Goal: Task Accomplishment & Management: Use online tool/utility

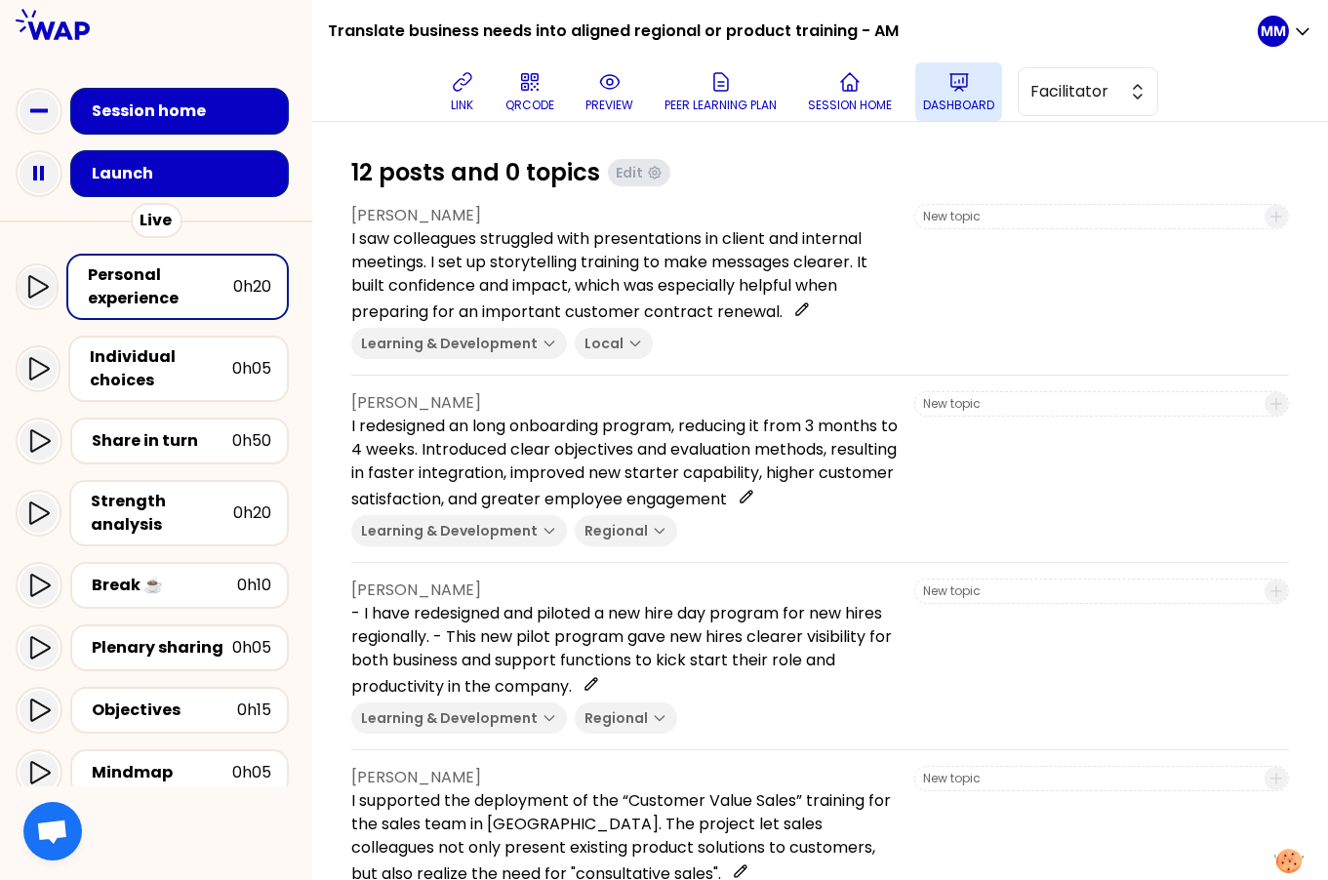
click at [968, 84] on icon at bounding box center [959, 81] width 23 height 23
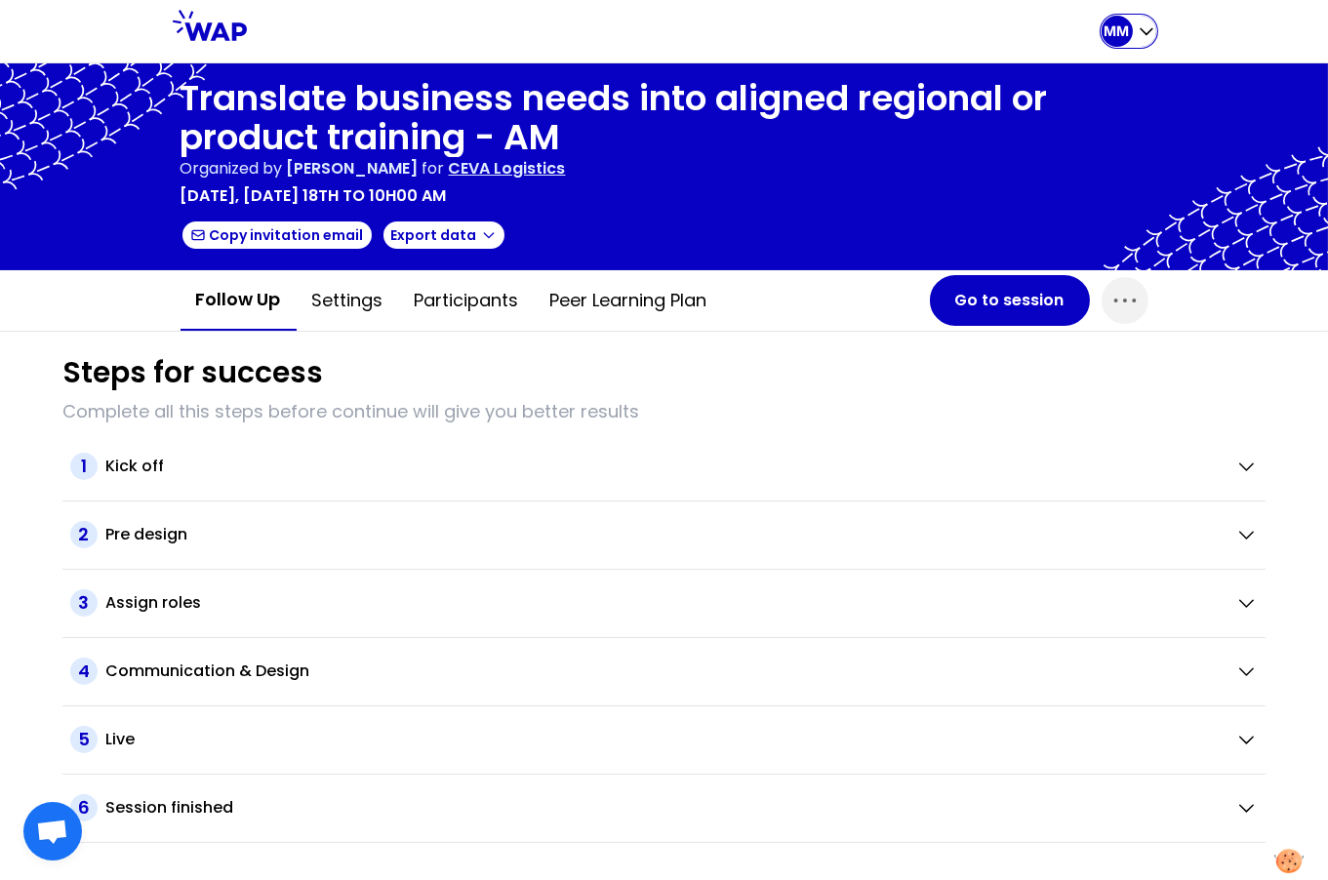
click at [1102, 34] on div "MM" at bounding box center [1117, 31] width 31 height 31
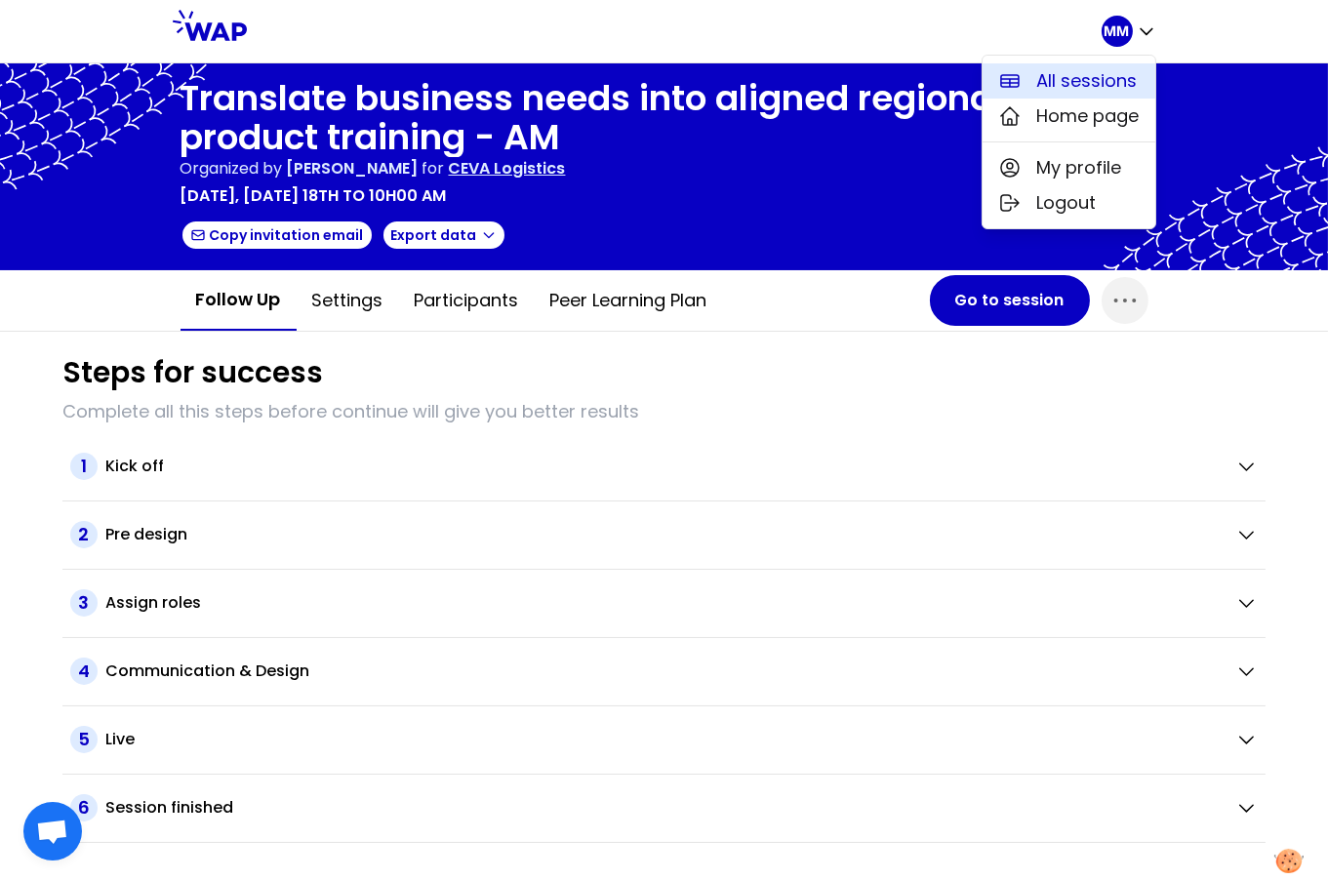
click at [1093, 66] on button "All sessions" at bounding box center [1069, 80] width 173 height 35
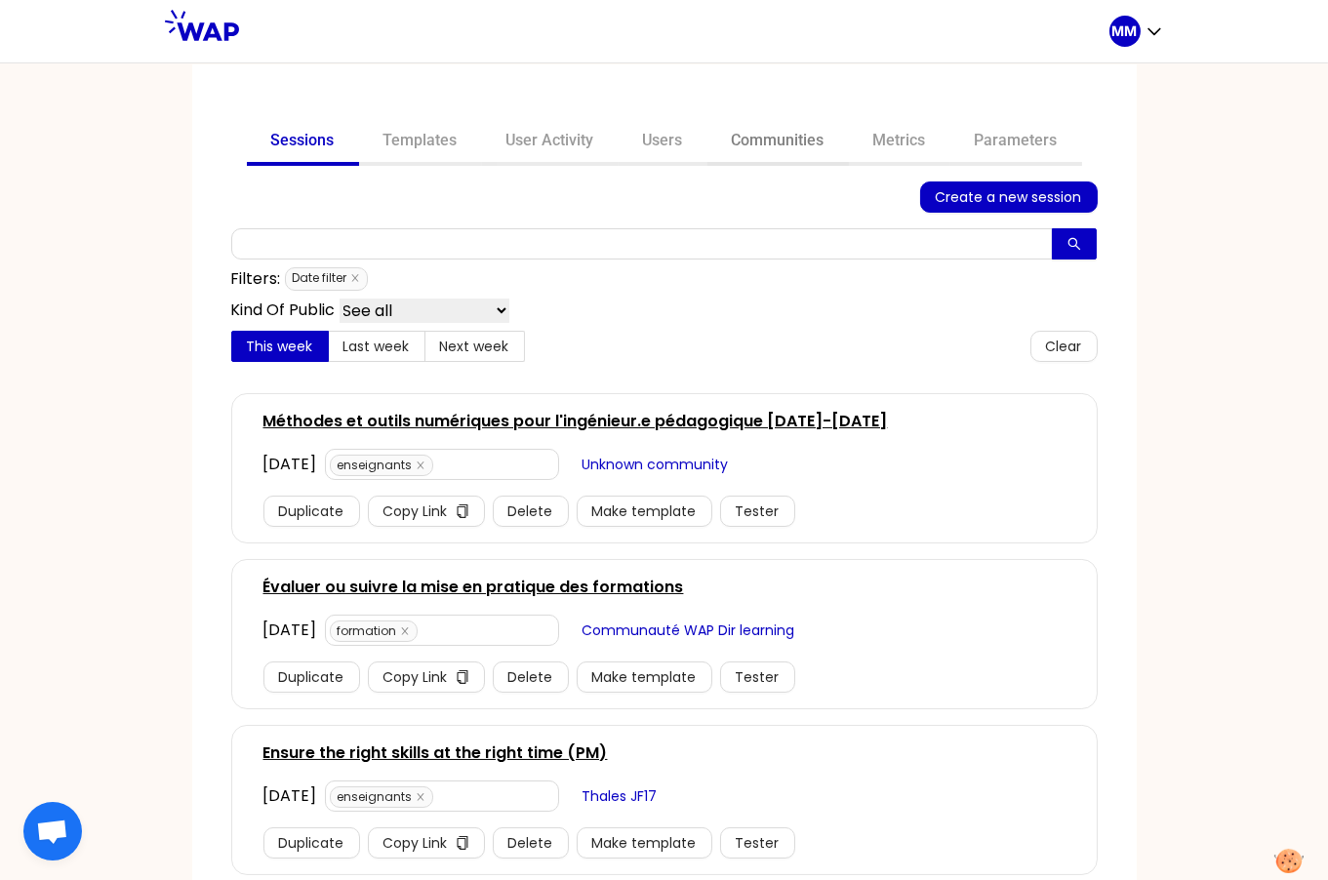
click at [753, 144] on link "Communities" at bounding box center [779, 142] width 142 height 47
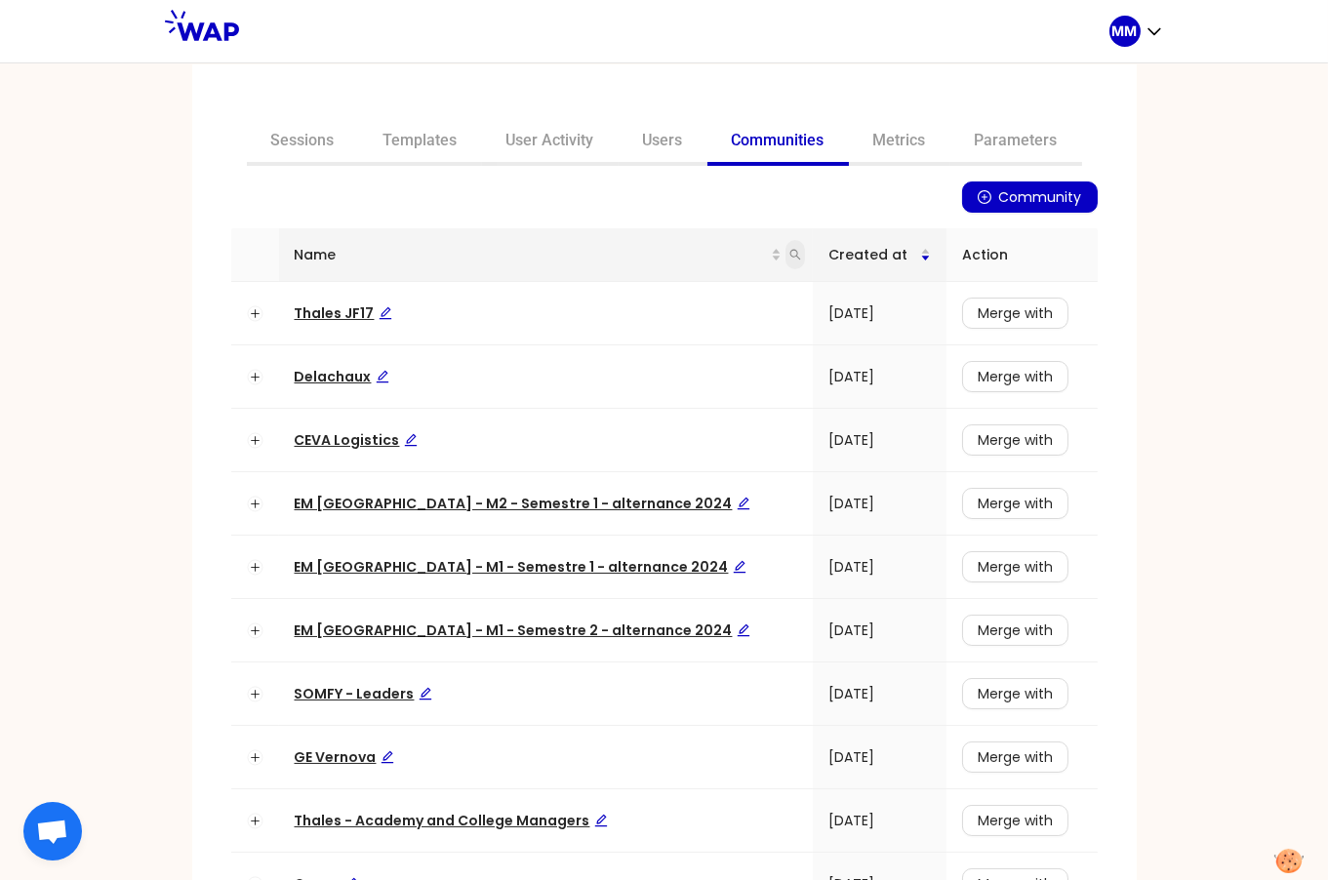
click at [790, 254] on icon "search" at bounding box center [796, 255] width 12 height 12
click at [669, 300] on input "text" at bounding box center [664, 295] width 183 height 31
type input "m"
type input "avec"
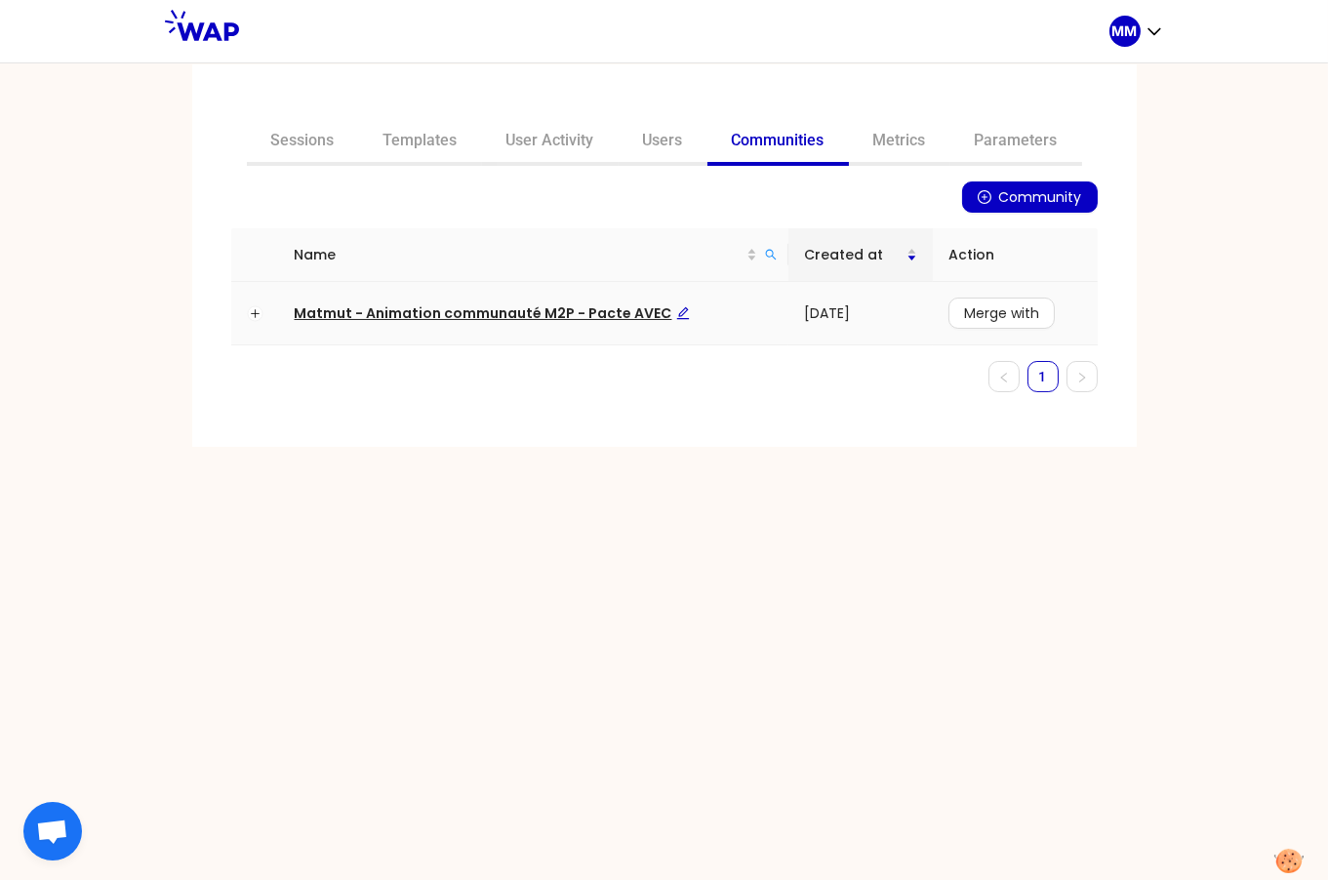
click at [631, 316] on span "Matmut - Animation communauté M2P - Pacte AVEC" at bounding box center [492, 314] width 395 height 20
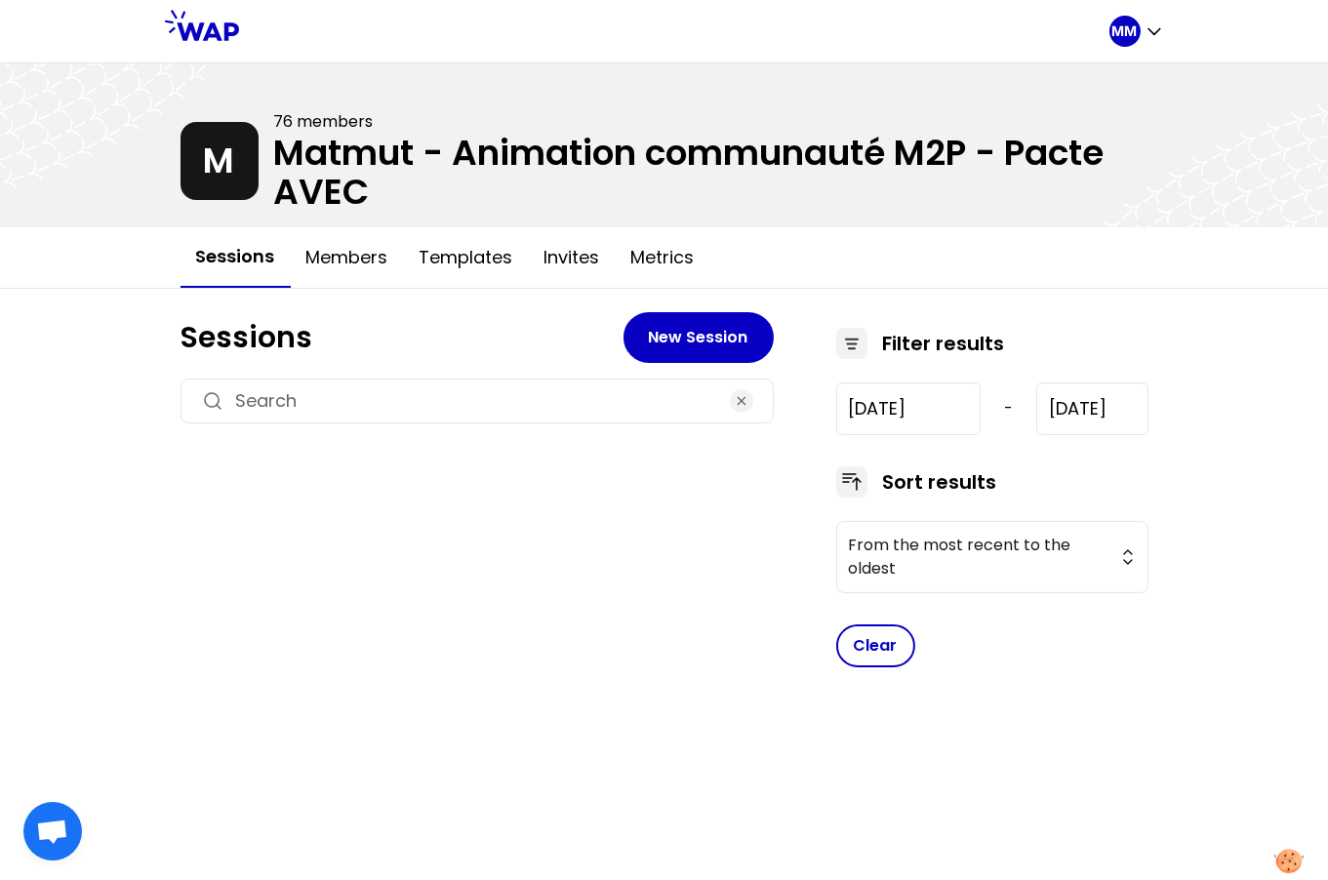
type input "[DATE]"
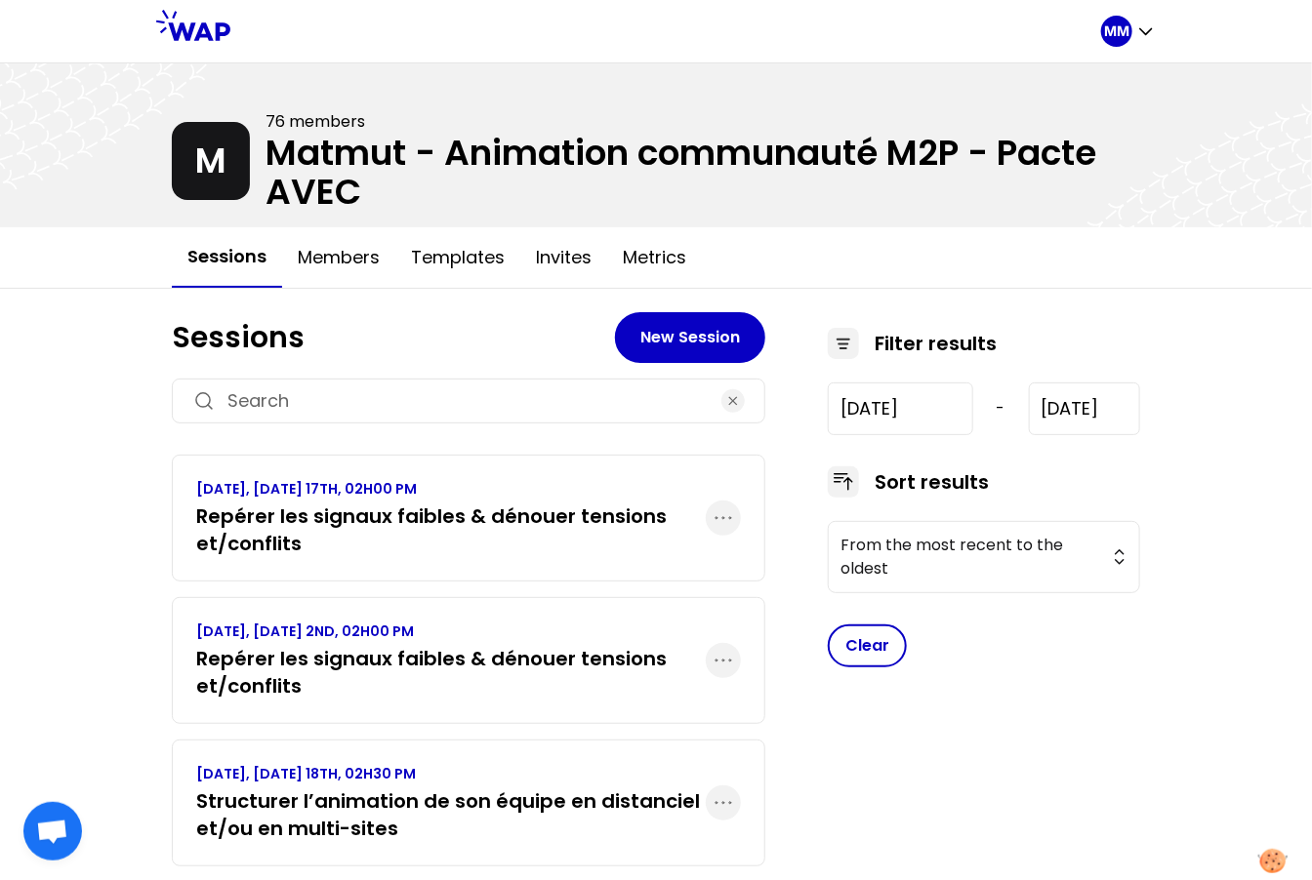
click at [489, 515] on h3 "Repérer les signaux faibles & dénouer tensions et/conflits" at bounding box center [450, 530] width 509 height 55
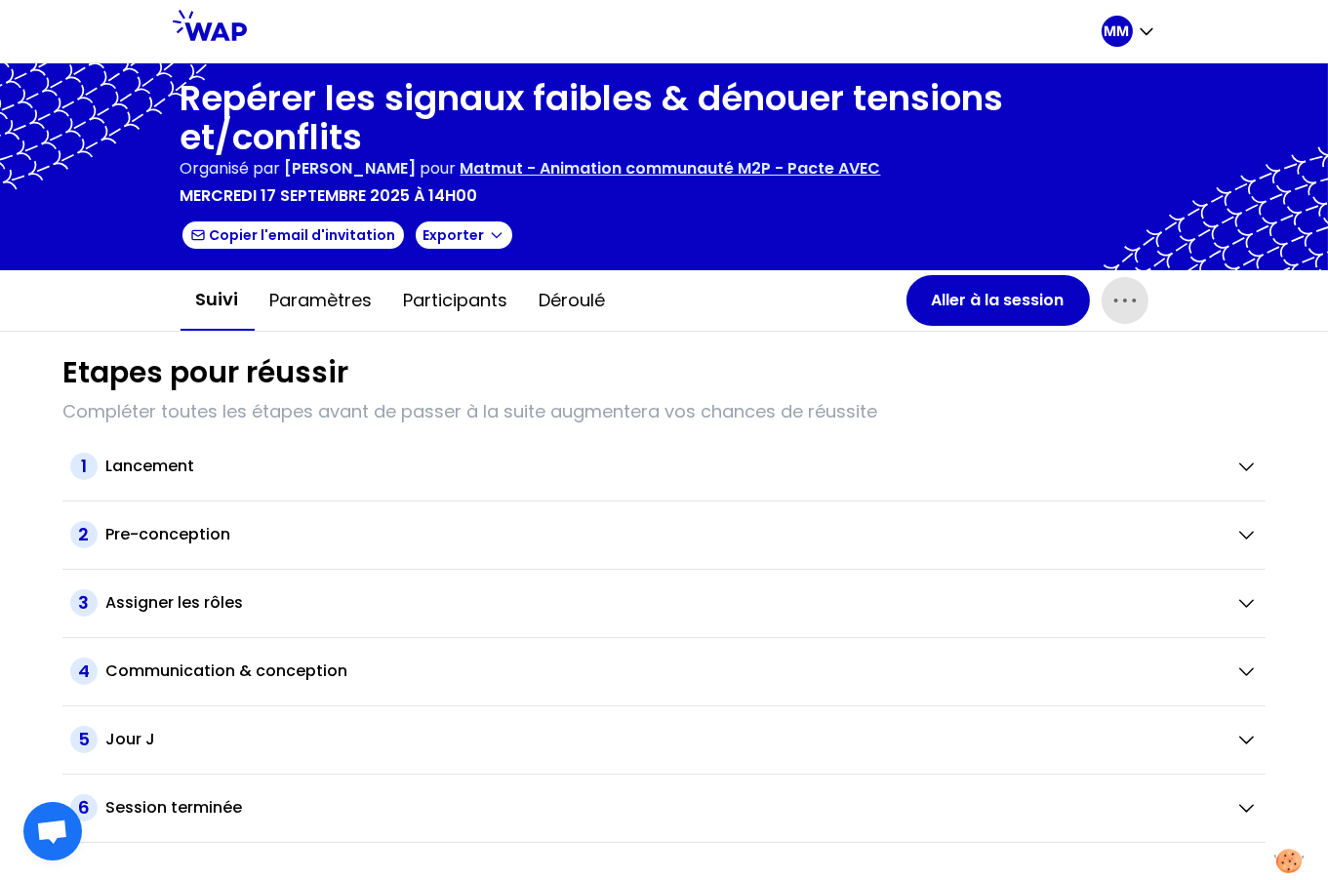
click at [1126, 296] on icon "button" at bounding box center [1125, 300] width 31 height 31
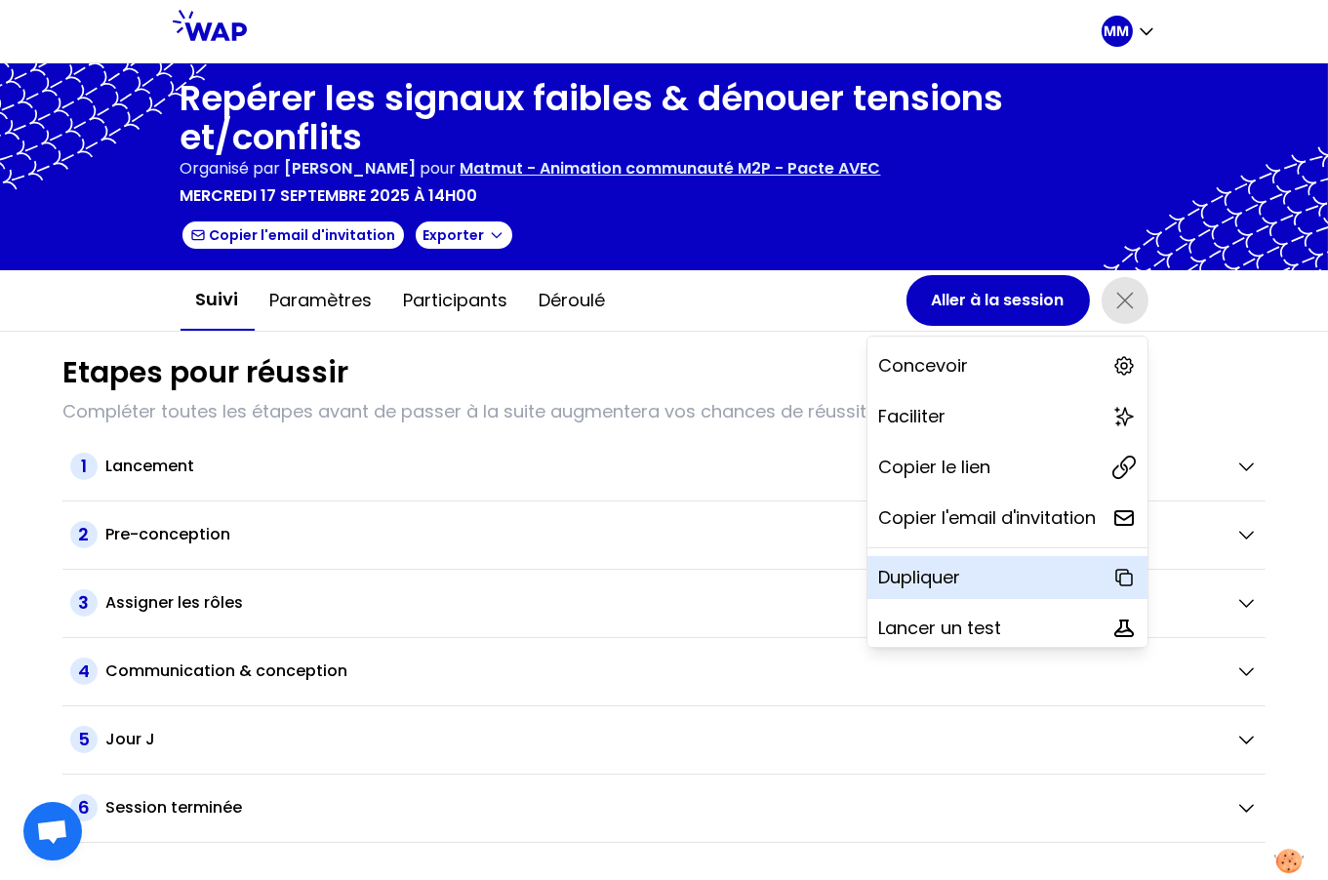
click at [1012, 575] on div "Dupliquer" at bounding box center [1008, 577] width 280 height 43
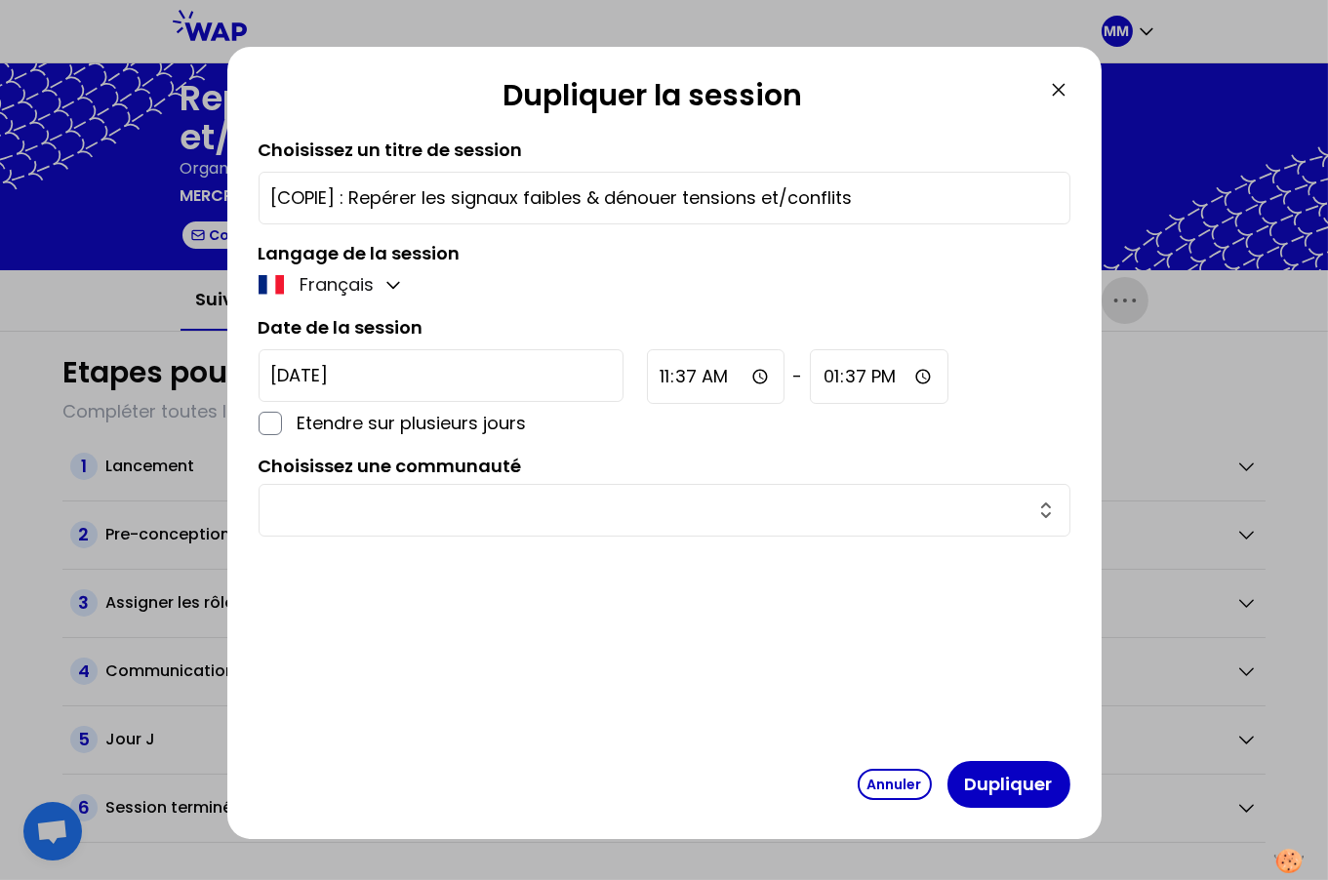
drag, startPoint x: 344, startPoint y: 195, endPoint x: 244, endPoint y: 202, distance: 100.8
click at [244, 201] on div "Dupliquer la session Choisissez un titre de session [COPIE] : Repérer les signa…" at bounding box center [664, 443] width 874 height 792
type input "Repérer les signaux faibles & dénouer tensions et/conflits"
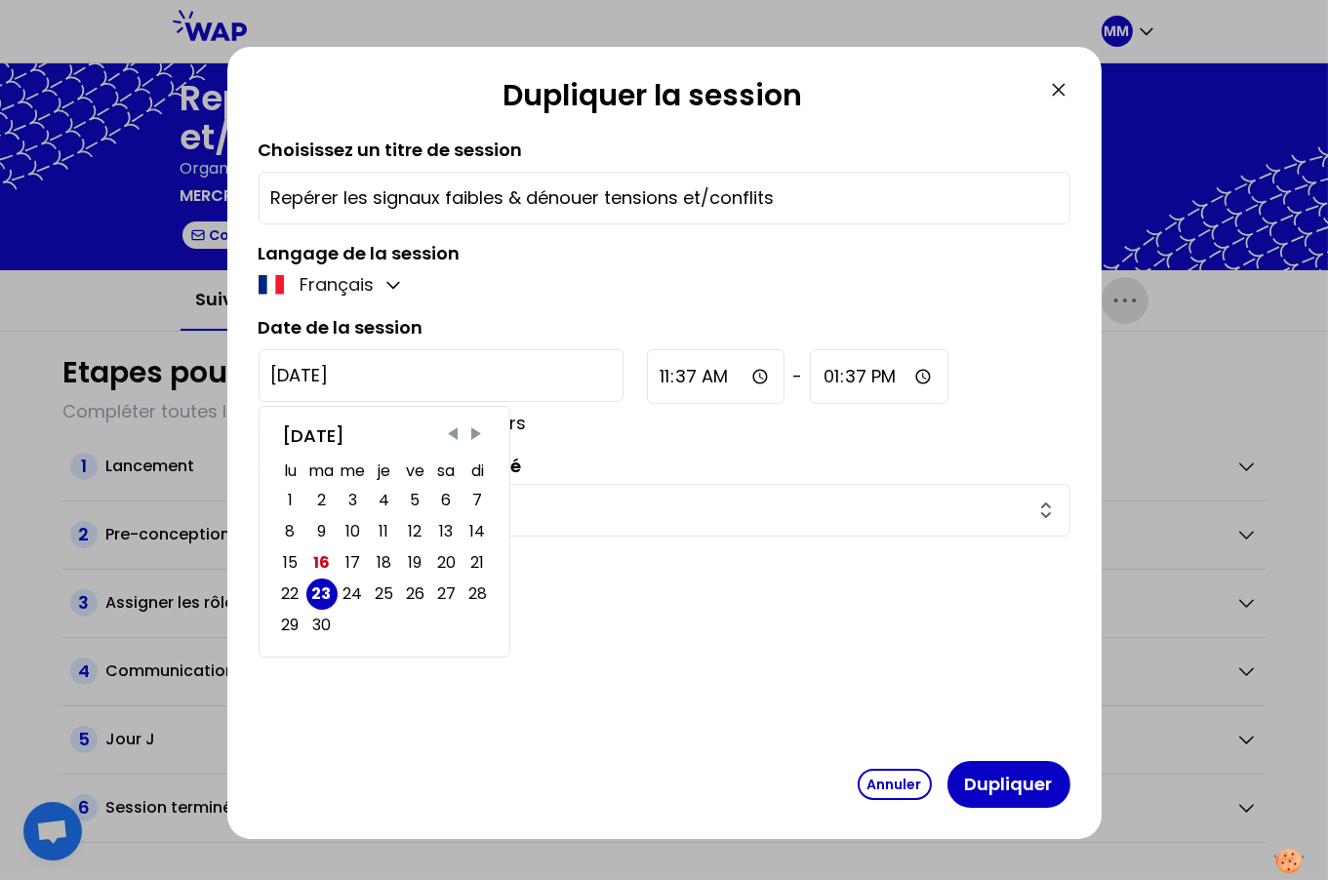
drag, startPoint x: 397, startPoint y: 379, endPoint x: 395, endPoint y: 390, distance: 11.9
click at [396, 379] on input "[DATE]" at bounding box center [441, 375] width 365 height 53
drag, startPoint x: 358, startPoint y: 592, endPoint x: 494, endPoint y: 522, distance: 152.8
click at [358, 592] on div "24" at bounding box center [354, 594] width 20 height 27
type input "[DATE]"
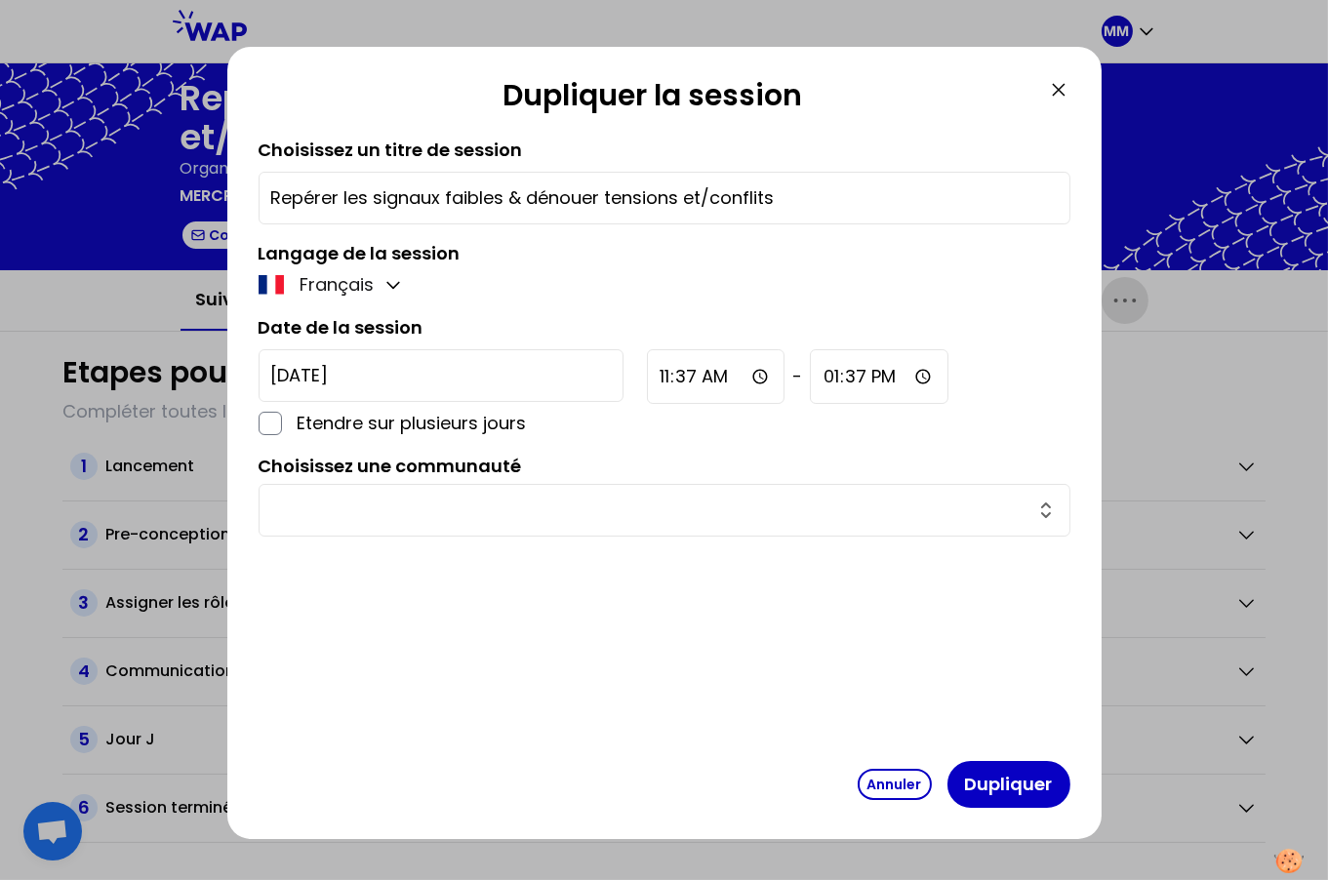
click at [647, 386] on input "11:37" at bounding box center [716, 376] width 139 height 55
type input "14:37"
type input "14:00"
click at [586, 515] on input "text" at bounding box center [652, 510] width 763 height 27
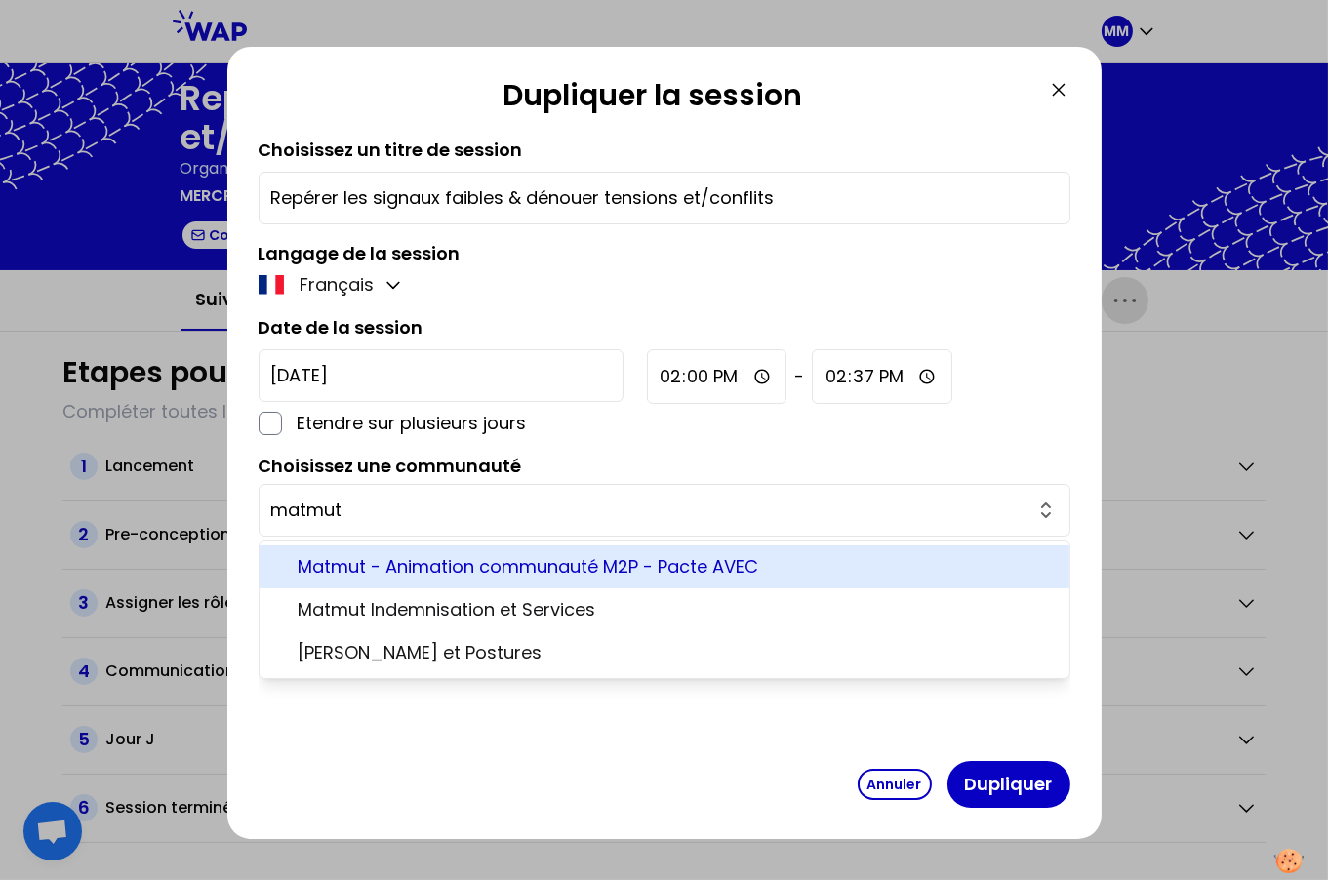
type input "matmut"
click at [271, 497] on button "matmut" at bounding box center [664, 510] width 787 height 27
drag, startPoint x: 579, startPoint y: 557, endPoint x: 752, endPoint y: 625, distance: 186.3
click at [579, 557] on span "Matmut - Animation communauté M2P - Pacte AVEC" at bounding box center [676, 566] width 755 height 27
type input "Matmut - Animation communauté M2P - Pacte AVEC"
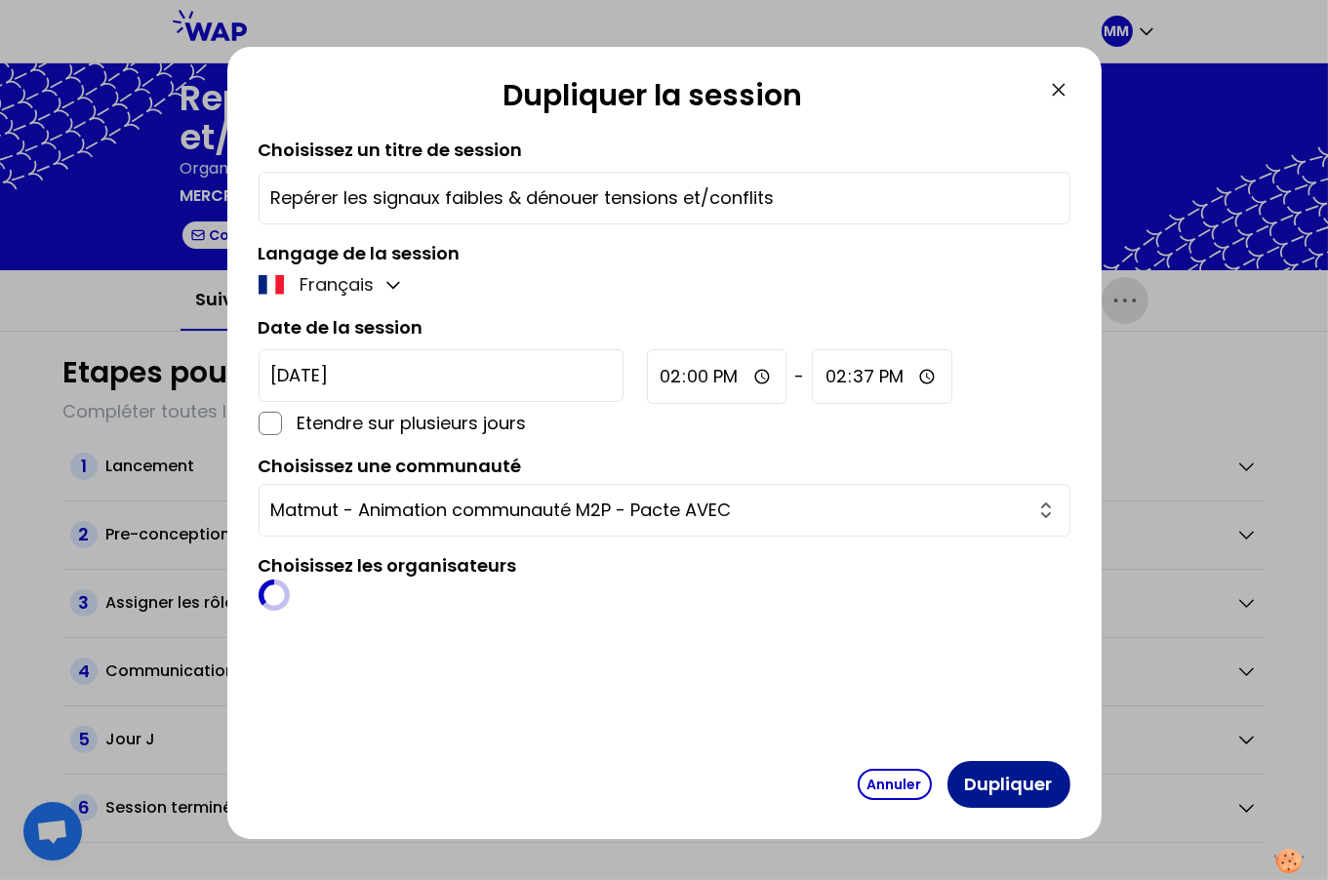
click at [1003, 783] on button "Dupliquer" at bounding box center [1009, 784] width 123 height 47
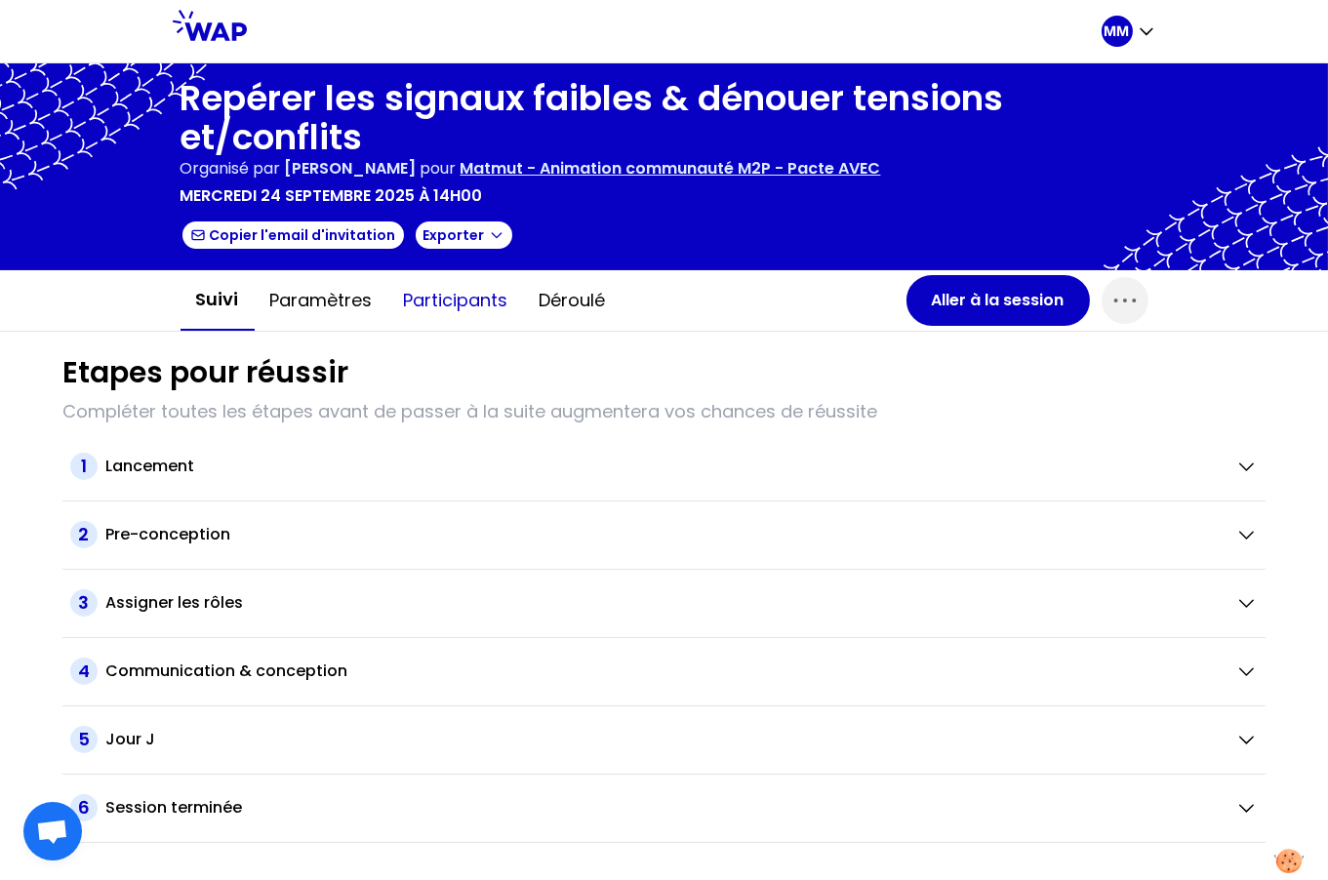
click at [416, 298] on button "Participants" at bounding box center [456, 300] width 136 height 59
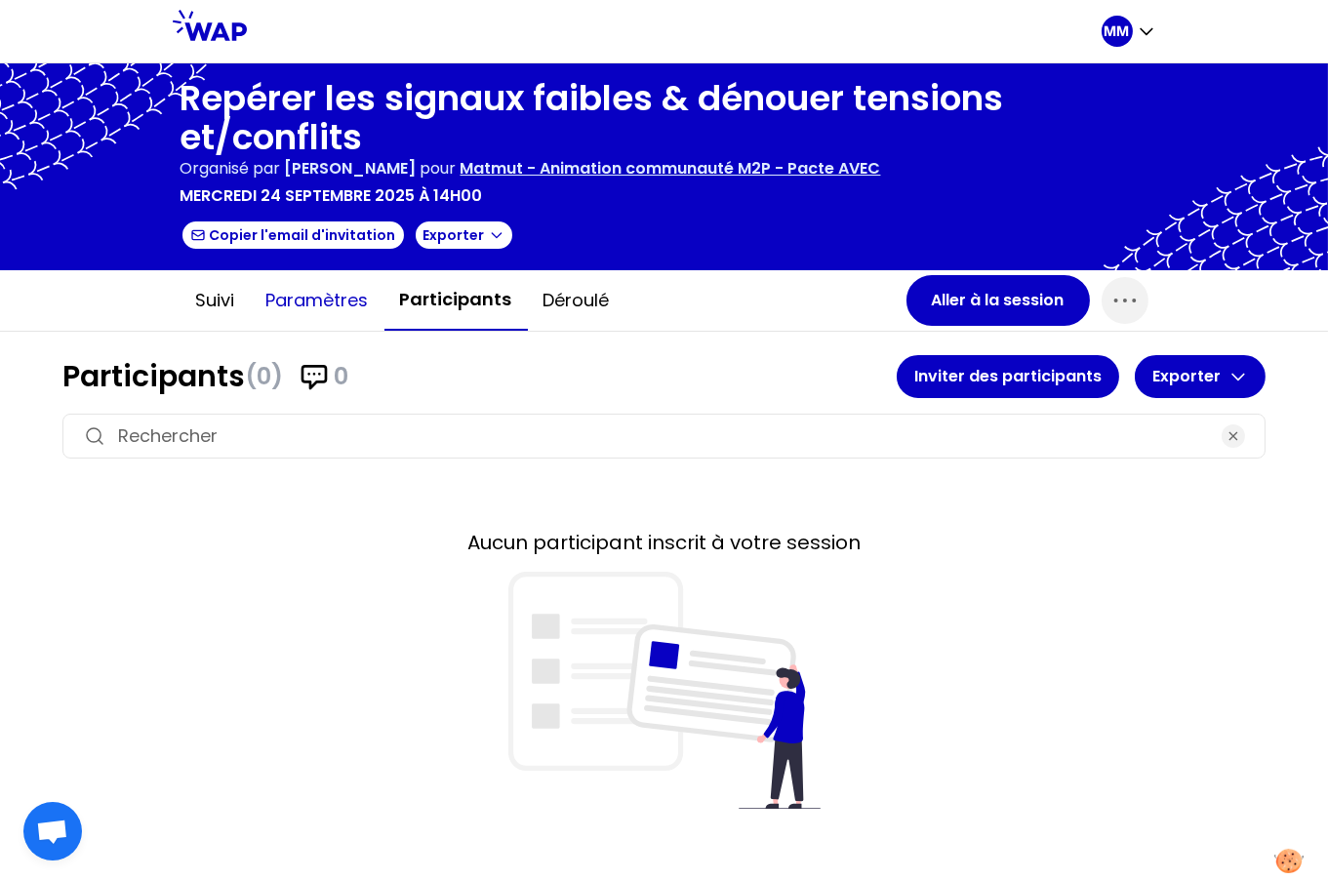
click at [325, 300] on button "Paramètres" at bounding box center [318, 300] width 134 height 59
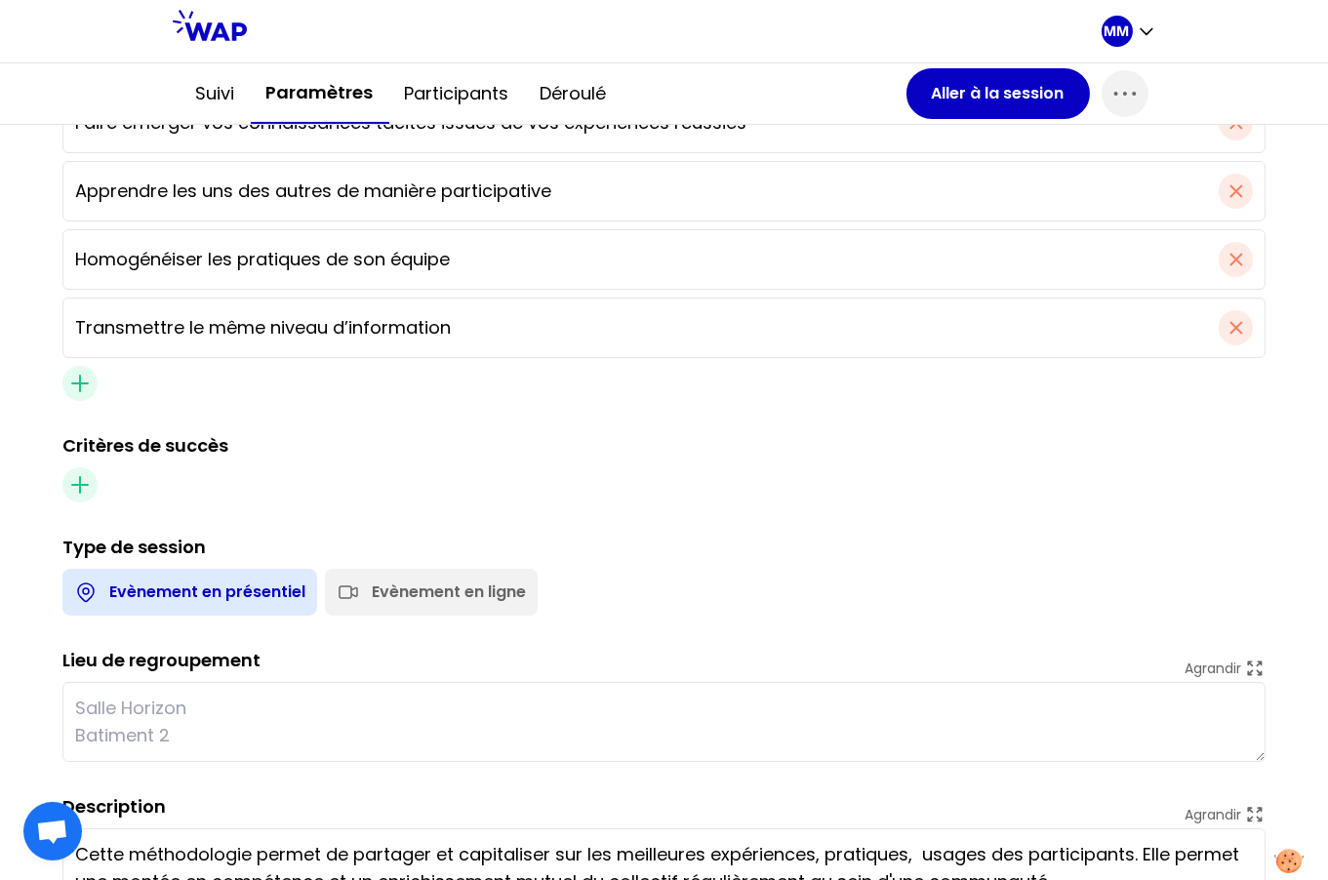
click at [488, 571] on div "Evènement en ligne" at bounding box center [431, 592] width 213 height 47
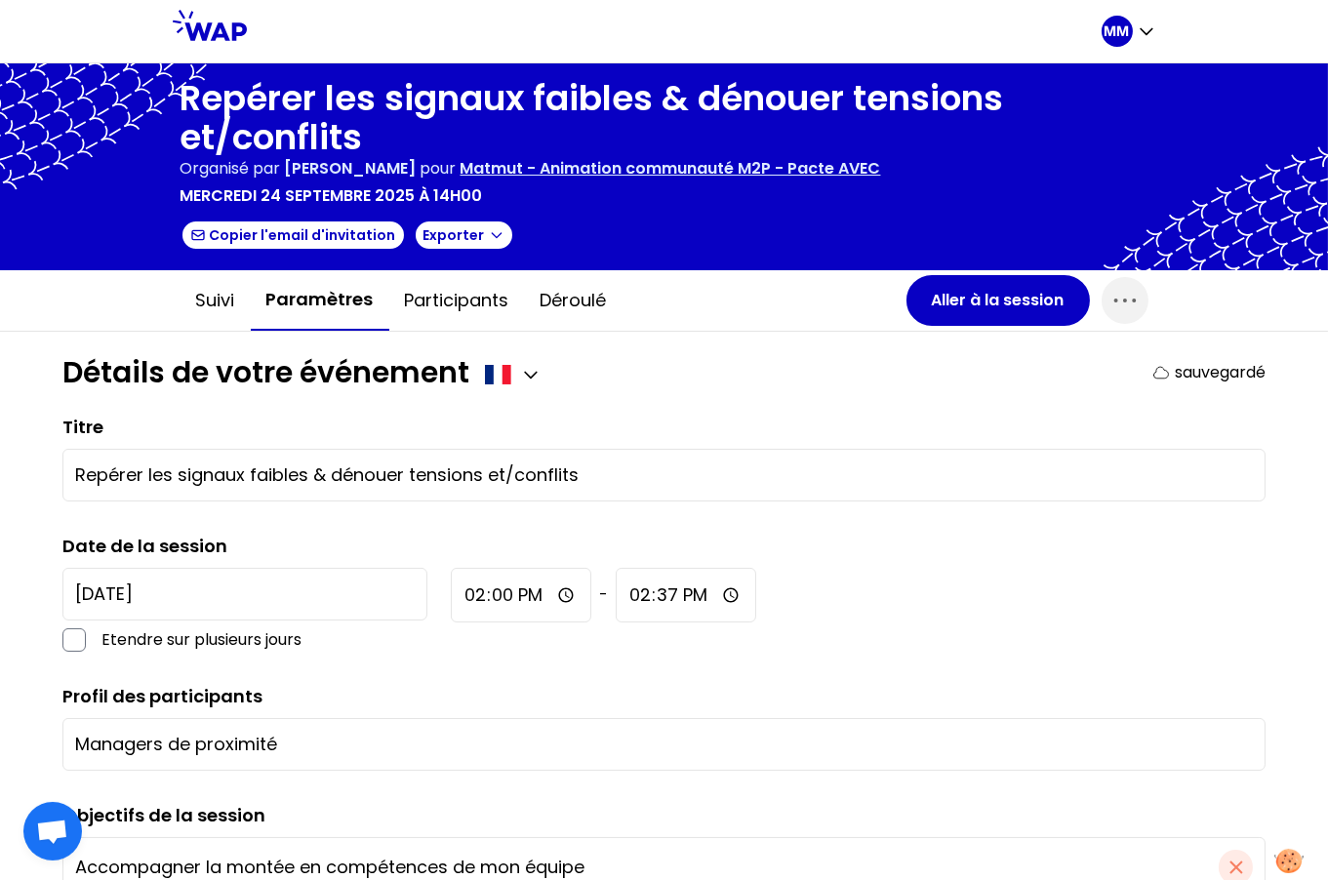
drag, startPoint x: 200, startPoint y: 295, endPoint x: 242, endPoint y: 344, distance: 65.1
click at [200, 295] on button "Suivi" at bounding box center [216, 300] width 70 height 59
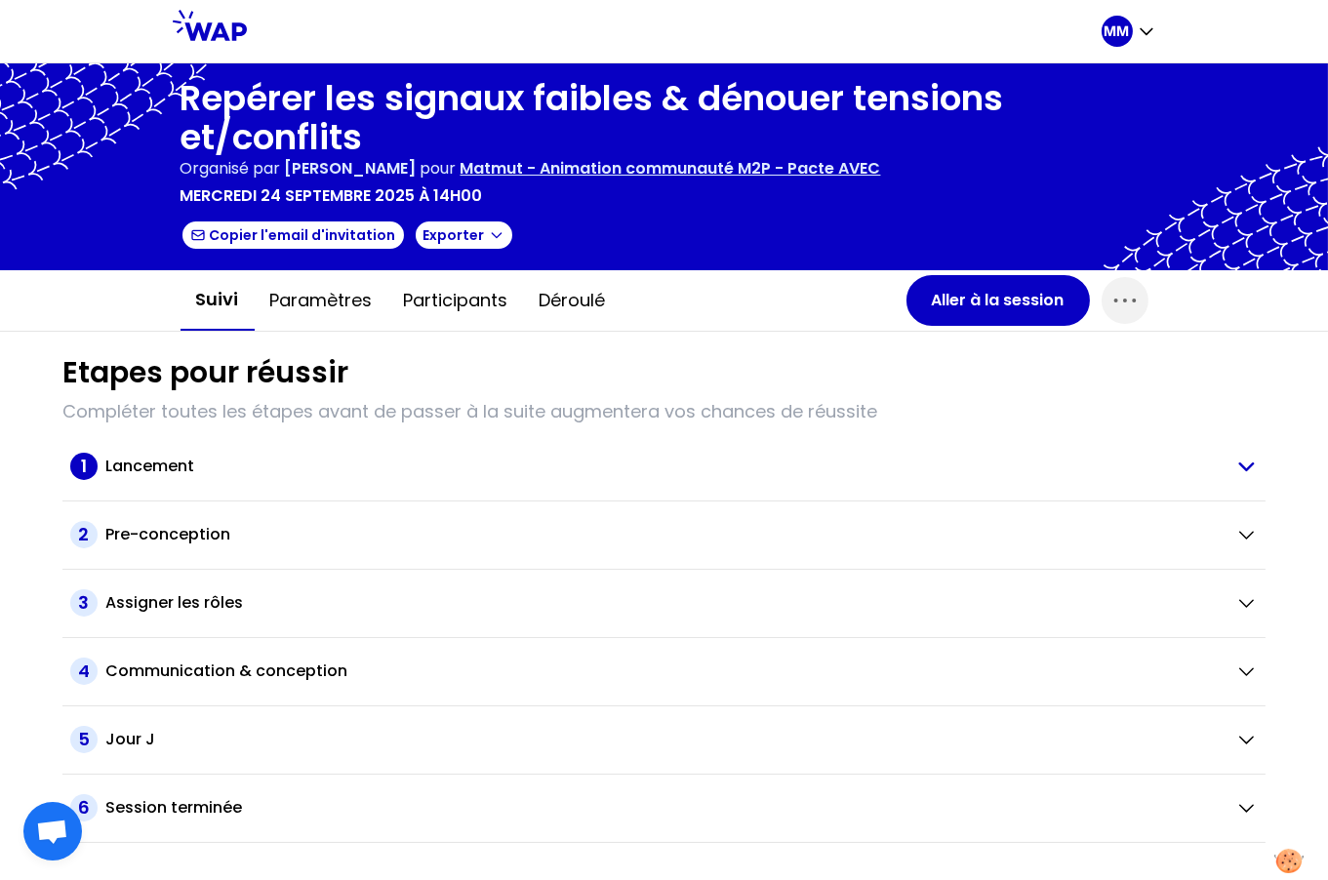
click at [335, 463] on div "Lancement" at bounding box center [662, 466] width 1114 height 23
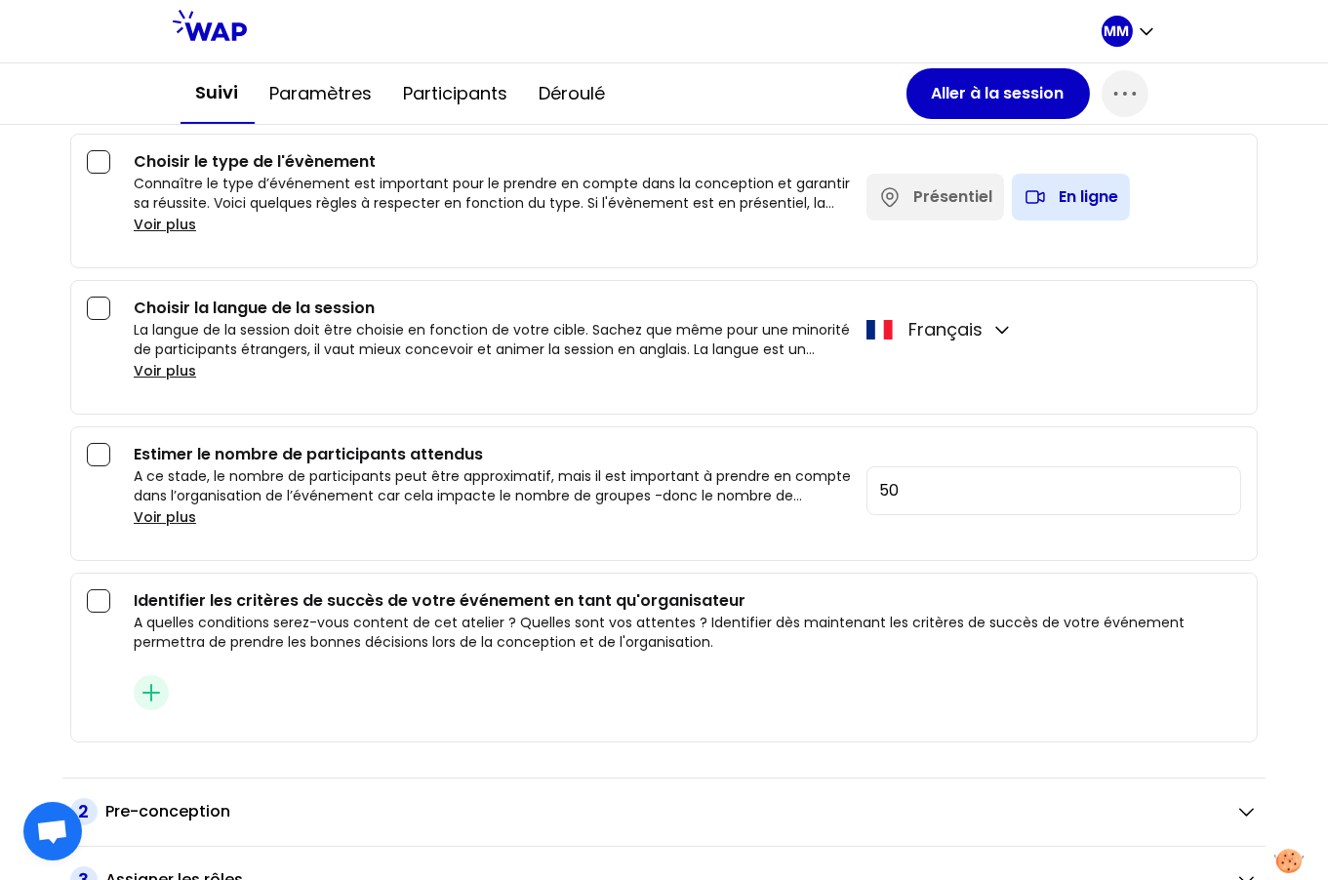
scroll to position [739, 0]
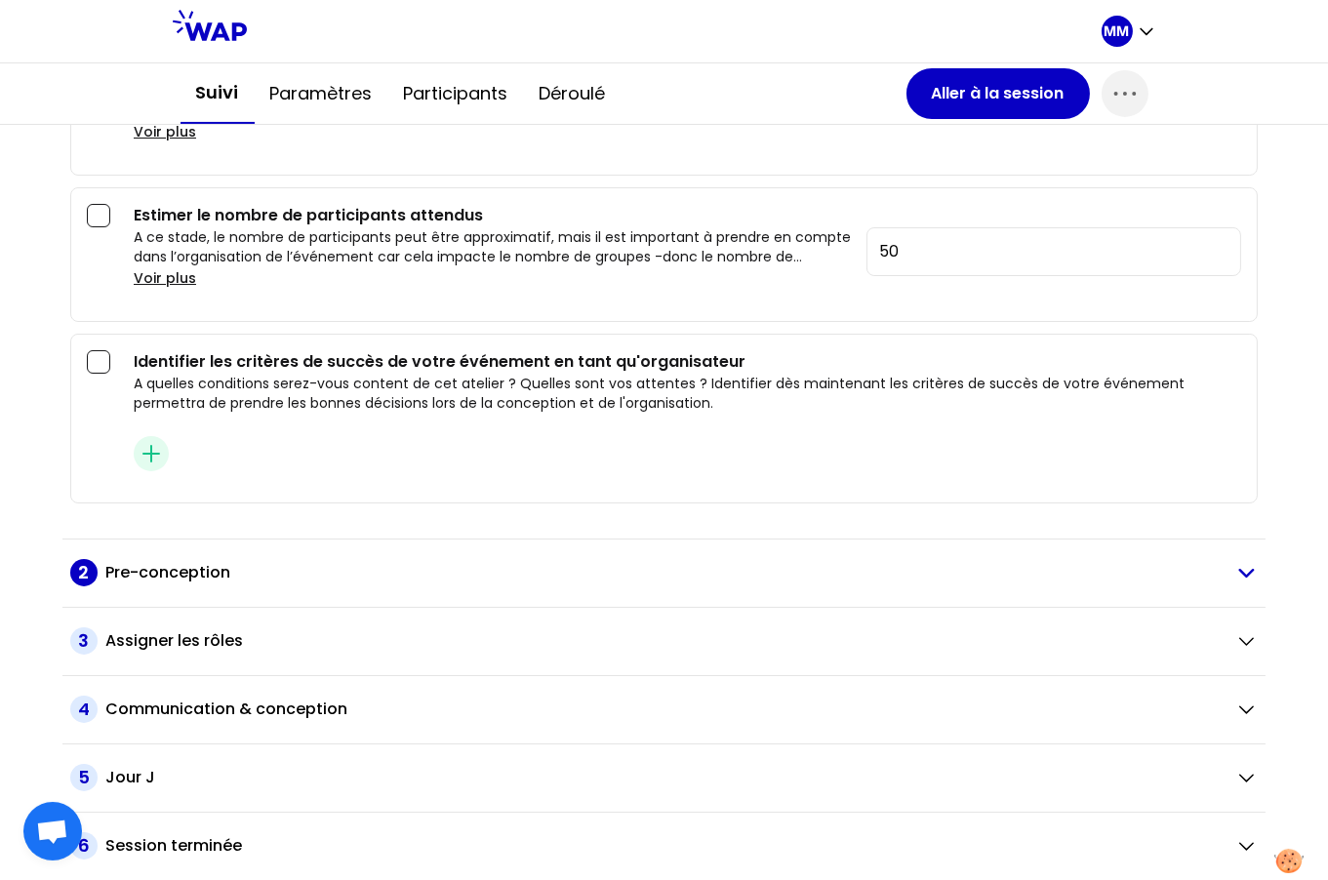
click at [427, 574] on div "Pre-conception" at bounding box center [662, 572] width 1114 height 23
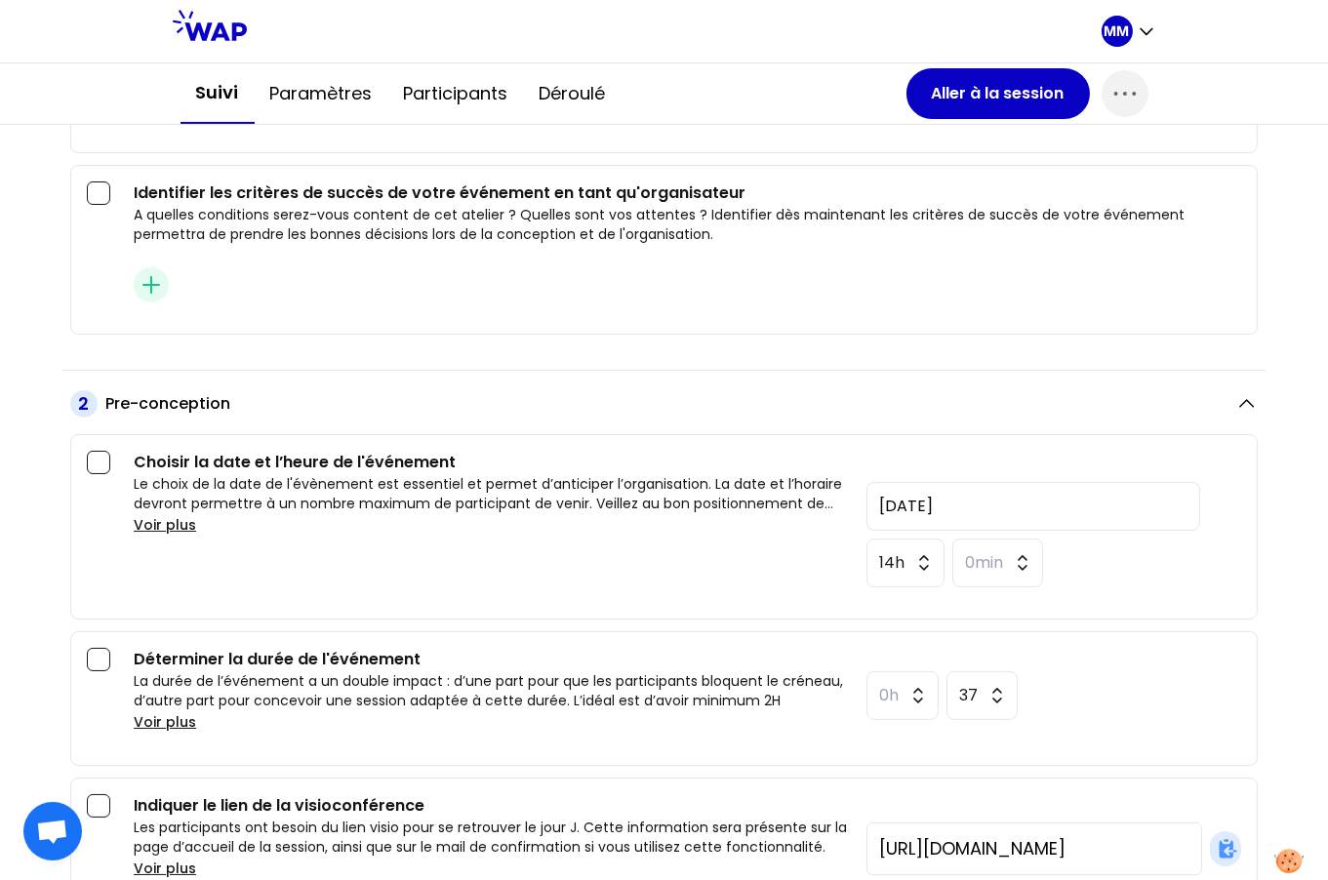
scroll to position [925, 0]
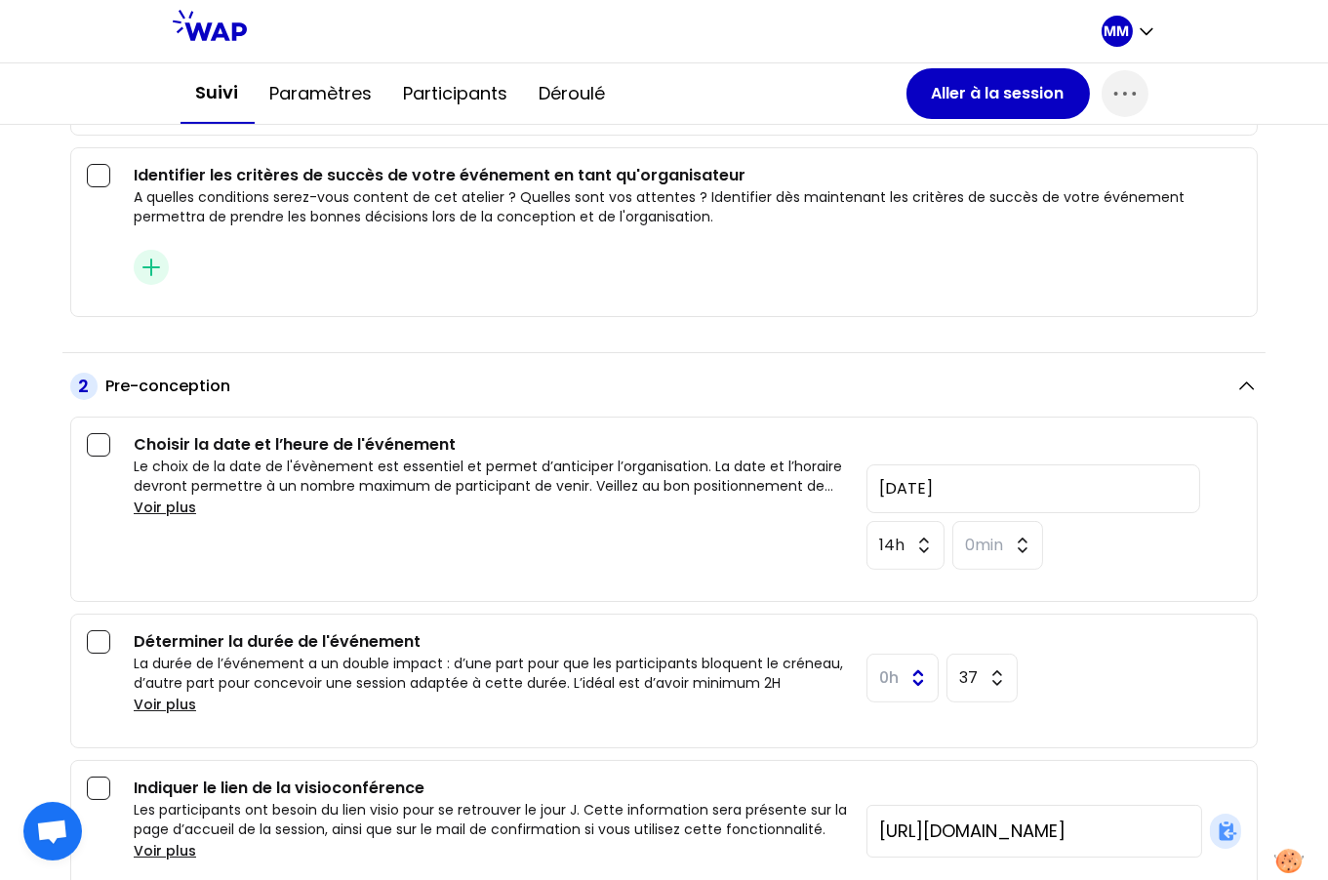
click at [893, 687] on button "0h" at bounding box center [903, 678] width 72 height 49
drag, startPoint x: 892, startPoint y: 815, endPoint x: 908, endPoint y: 752, distance: 64.4
click at [892, 815] on span "3h" at bounding box center [902, 820] width 55 height 23
click at [958, 680] on span "37" at bounding box center [968, 678] width 20 height 23
click at [970, 728] on span "0min" at bounding box center [981, 726] width 54 height 23
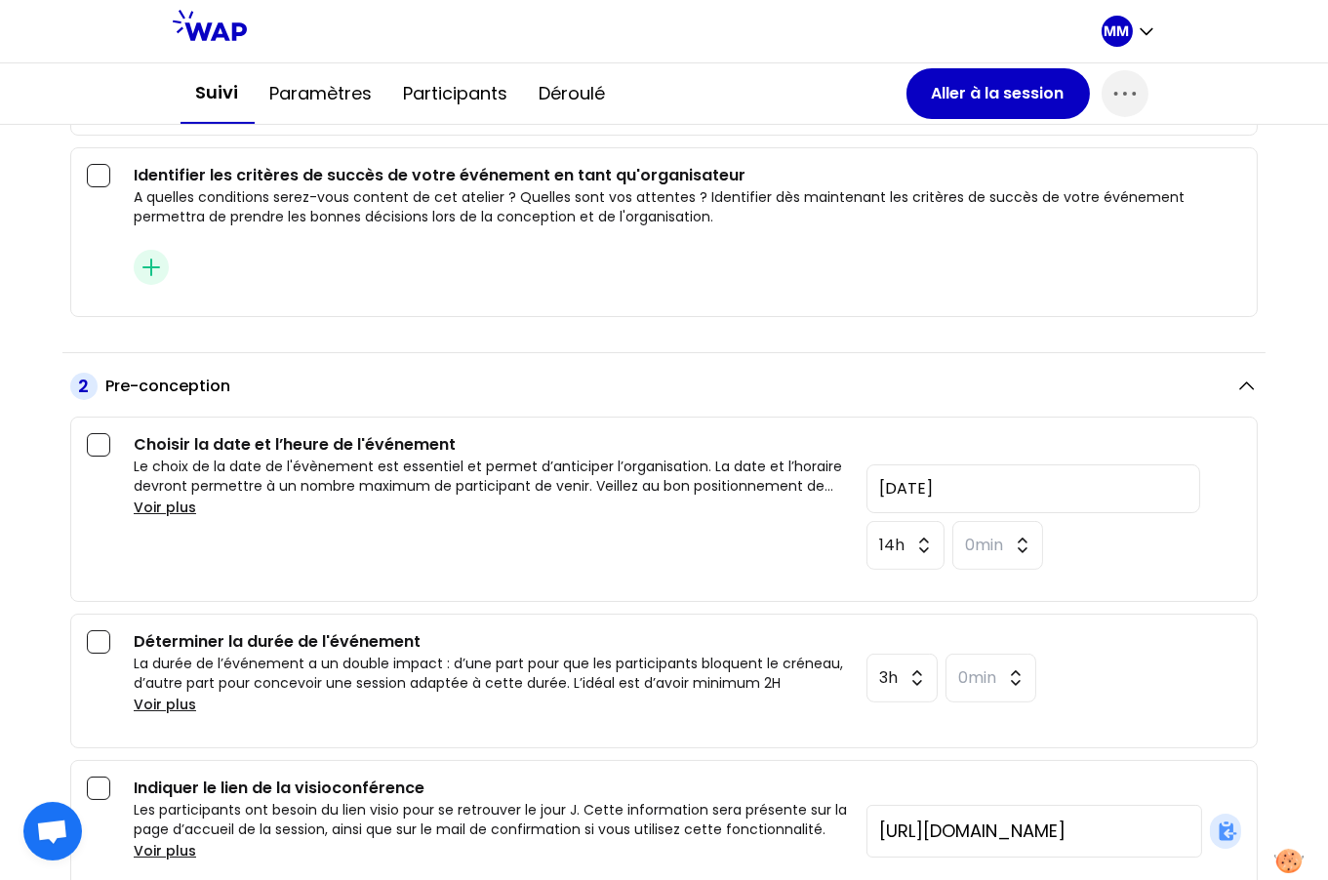
click at [1060, 684] on div "3h 0min" at bounding box center [1054, 681] width 375 height 70
click at [1110, 100] on icon "button" at bounding box center [1125, 93] width 31 height 31
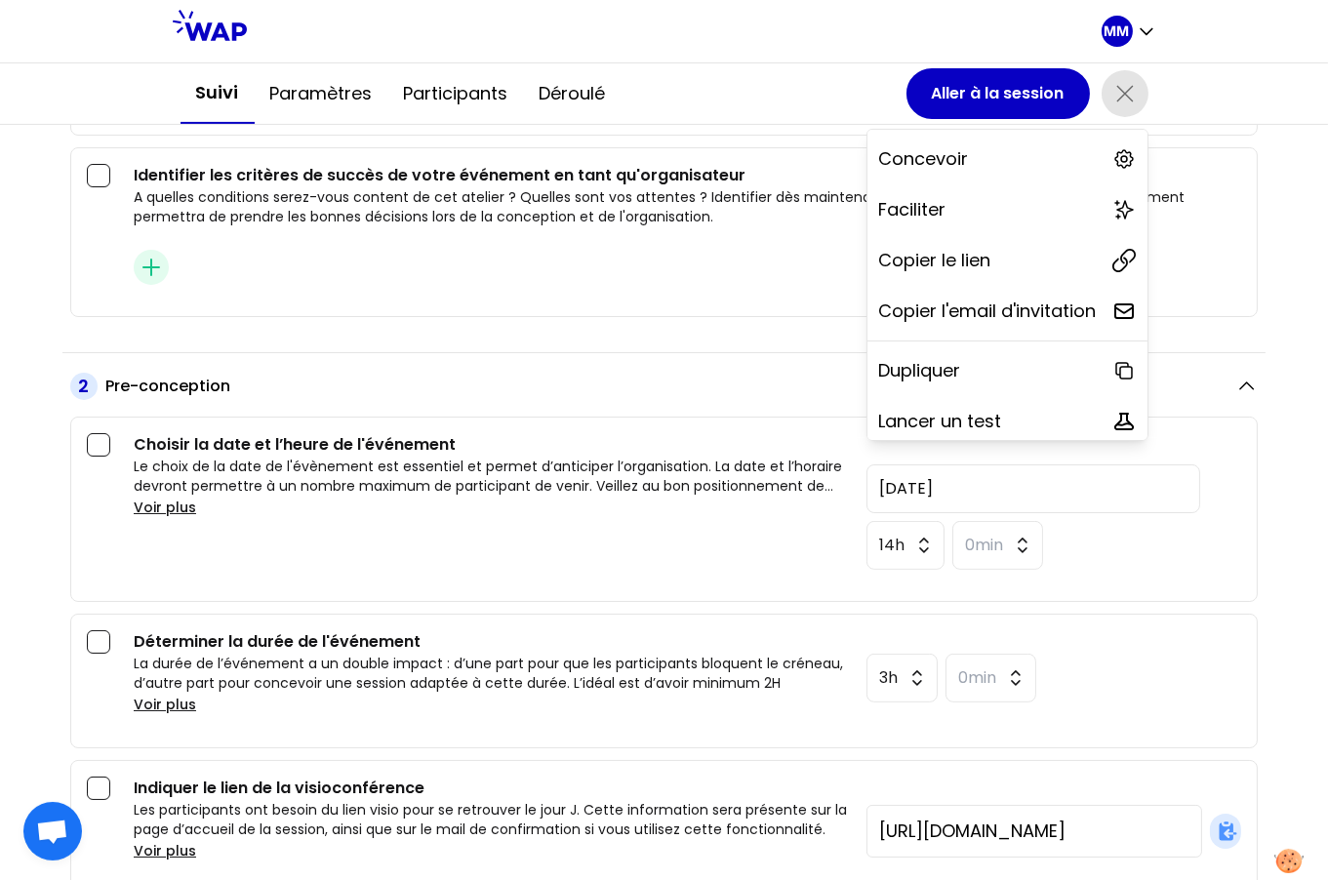
drag, startPoint x: 1026, startPoint y: 248, endPoint x: 1074, endPoint y: 137, distance: 121.5
click at [1027, 247] on div "Copier le lien" at bounding box center [1008, 260] width 280 height 43
